Goal: Task Accomplishment & Management: Manage account settings

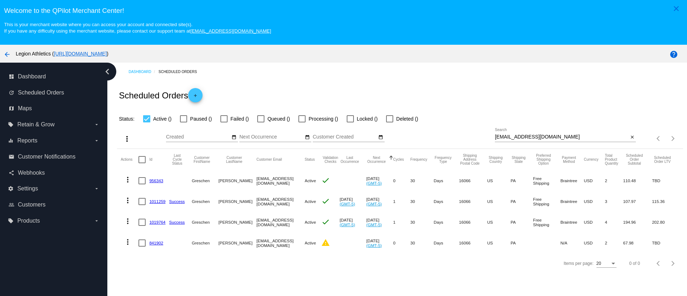
click at [530, 137] on input "[EMAIL_ADDRESS][DOMAIN_NAME]" at bounding box center [562, 137] width 134 height 6
drag, startPoint x: 156, startPoint y: 180, endPoint x: 158, endPoint y: 183, distance: 3.7
click at [156, 180] on link "956343" at bounding box center [156, 180] width 14 height 5
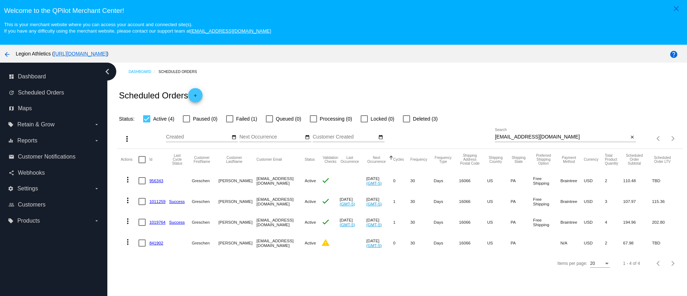
click at [158, 201] on link "1011259" at bounding box center [157, 201] width 16 height 5
click at [157, 223] on link "1019764" at bounding box center [157, 222] width 16 height 5
click at [157, 238] on mat-cell "841902" at bounding box center [159, 243] width 20 height 21
click at [156, 241] on link "841902" at bounding box center [156, 243] width 14 height 5
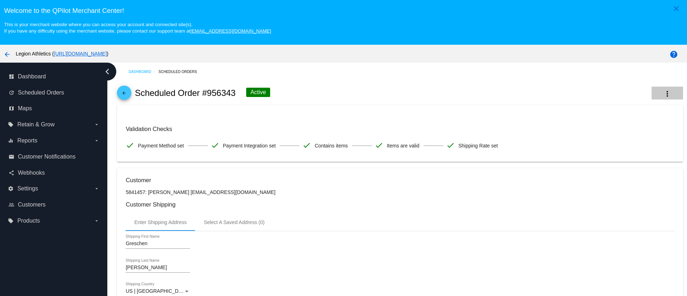
click at [663, 89] on mat-icon "more_vert" at bounding box center [667, 93] width 9 height 9
click at [603, 154] on button "delete Delete" at bounding box center [617, 149] width 100 height 17
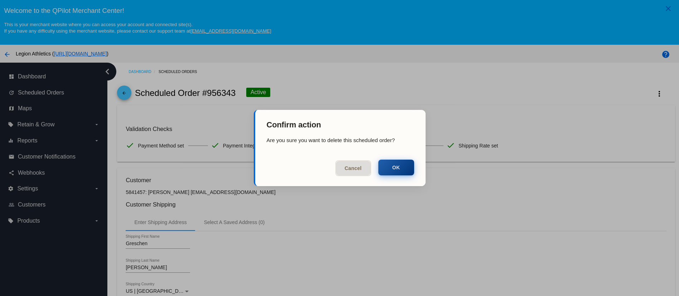
click at [395, 166] on button "OK" at bounding box center [396, 168] width 36 height 16
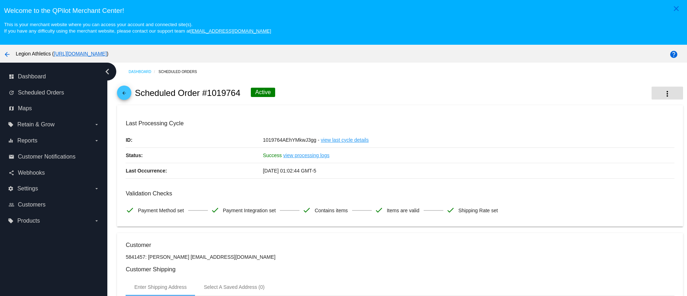
click at [663, 95] on mat-icon "more_vert" at bounding box center [667, 93] width 9 height 9
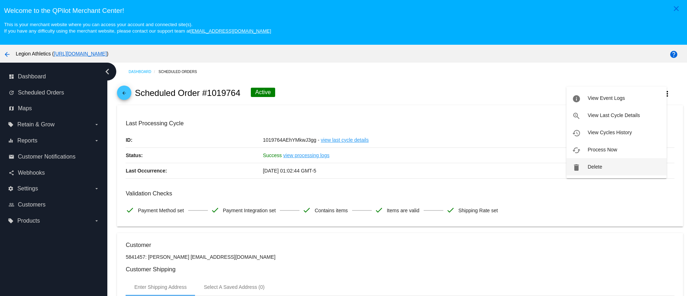
click at [597, 165] on span "Delete" at bounding box center [595, 167] width 14 height 6
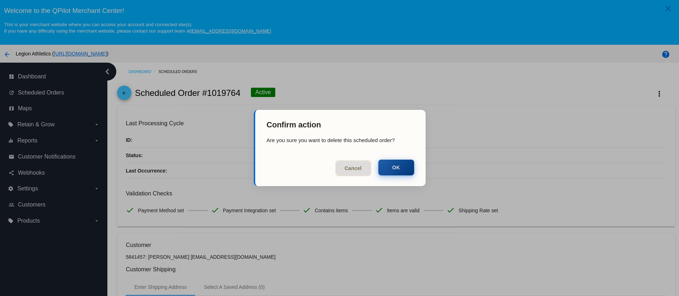
click at [393, 171] on button "OK" at bounding box center [396, 168] width 36 height 16
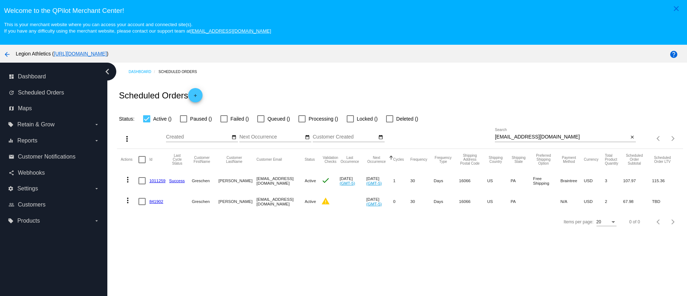
click at [514, 136] on input "[EMAIL_ADDRESS][DOMAIN_NAME]" at bounding box center [562, 137] width 134 height 6
click at [157, 180] on mat-table "Actions Id Last Cycle Status Customer FirstName Customer LastName Customer Emai…" at bounding box center [400, 180] width 566 height 63
click at [157, 179] on link "1011259" at bounding box center [157, 180] width 16 height 5
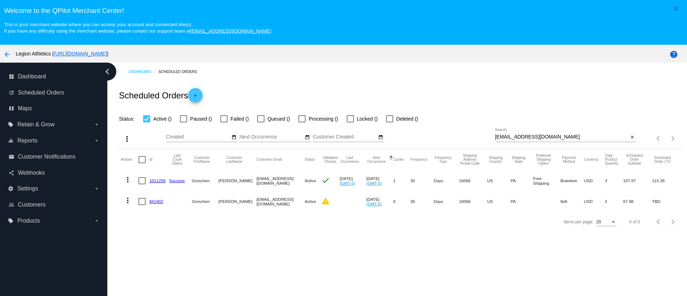
click at [157, 203] on link "841902" at bounding box center [156, 201] width 14 height 5
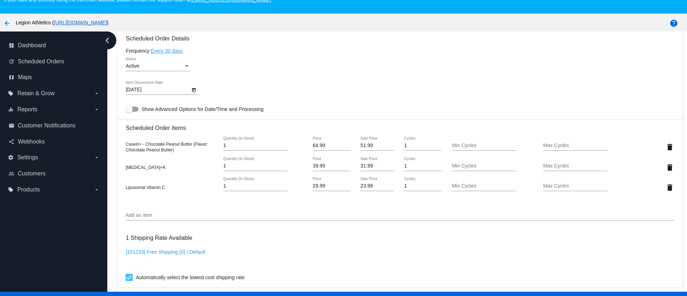
scroll to position [45, 0]
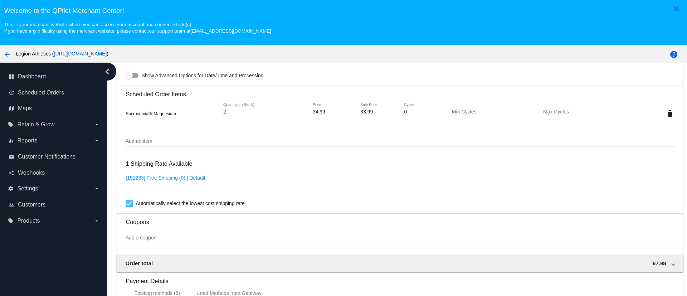
scroll to position [376, 0]
